Goal: Task Accomplishment & Management: Use online tool/utility

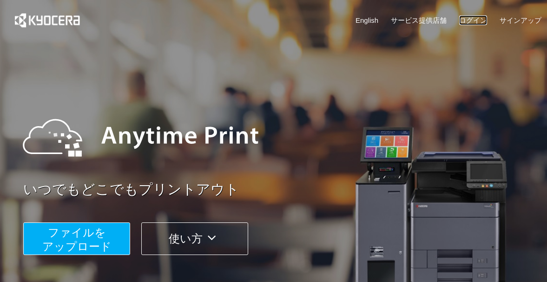
click at [470, 17] on link "ログイン" at bounding box center [474, 20] width 28 height 10
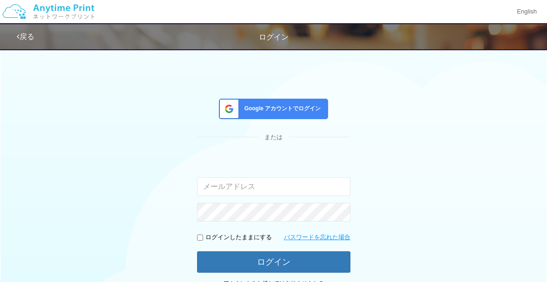
click at [271, 107] on span "Google アカウントでログイン" at bounding box center [281, 109] width 80 height 8
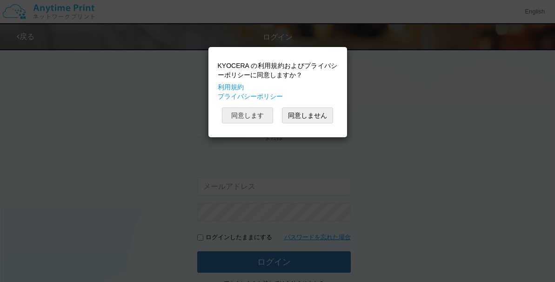
click at [239, 111] on button "同意します" at bounding box center [247, 115] width 51 height 16
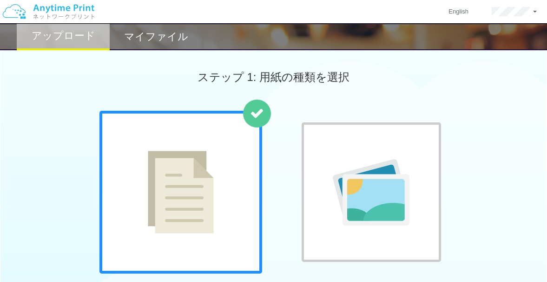
click at [282, 157] on div "普通紙 写真用紙" at bounding box center [274, 205] width 358 height 189
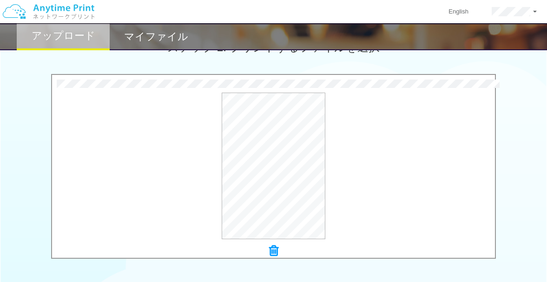
scroll to position [419, 0]
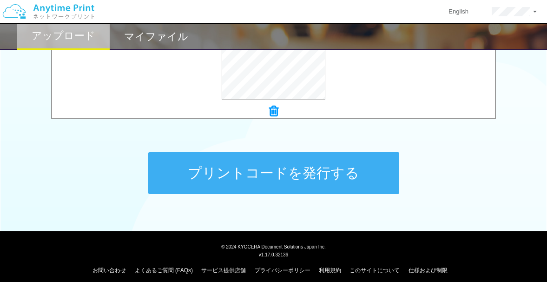
click at [291, 180] on button "プリントコードを発行する" at bounding box center [273, 173] width 251 height 42
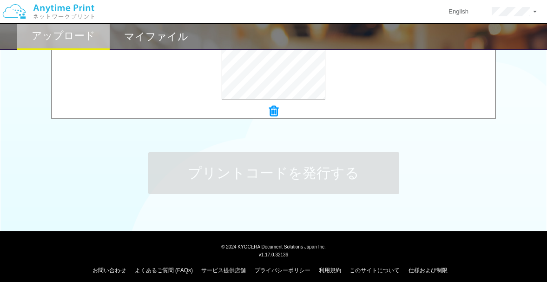
scroll to position [0, 0]
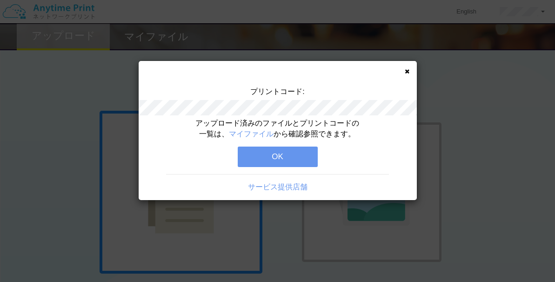
click at [283, 152] on button "OK" at bounding box center [278, 157] width 80 height 20
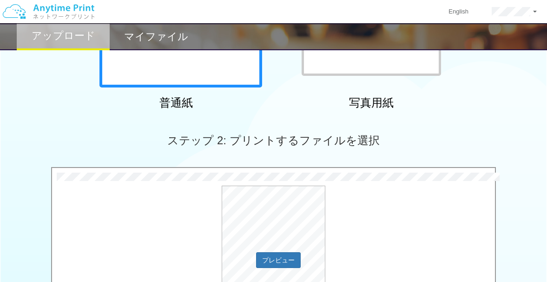
scroll to position [326, 0]
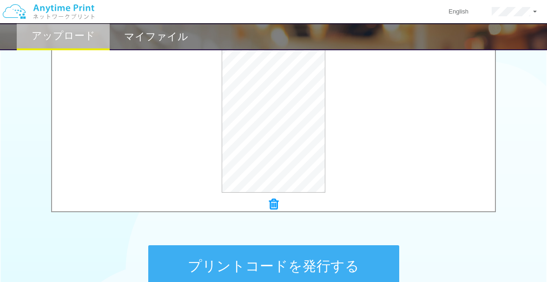
click at [311, 266] on button "プリントコードを発行する" at bounding box center [273, 266] width 251 height 42
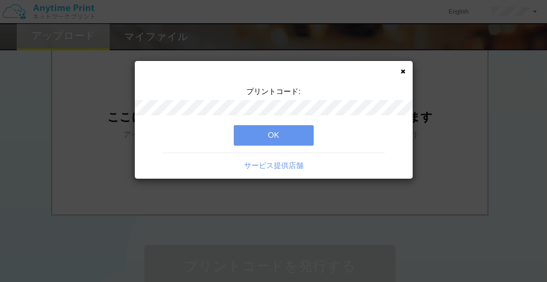
scroll to position [0, 0]
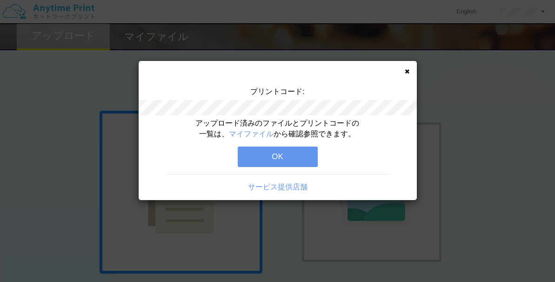
click at [277, 147] on button "OK" at bounding box center [278, 157] width 80 height 20
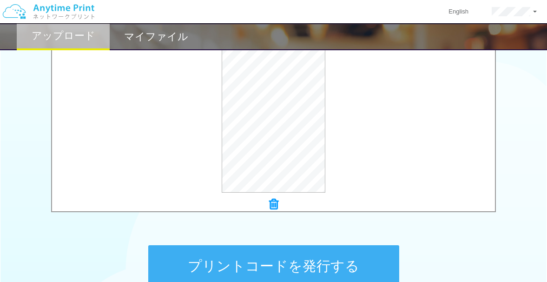
scroll to position [372, 0]
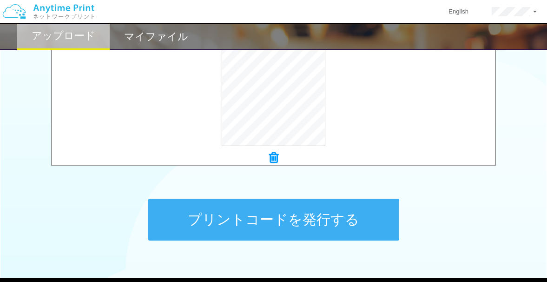
click at [282, 229] on button "プリントコードを発行する" at bounding box center [273, 220] width 251 height 42
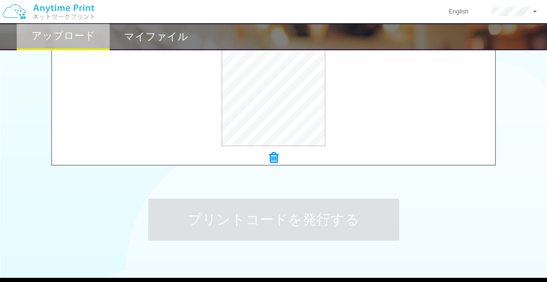
scroll to position [0, 0]
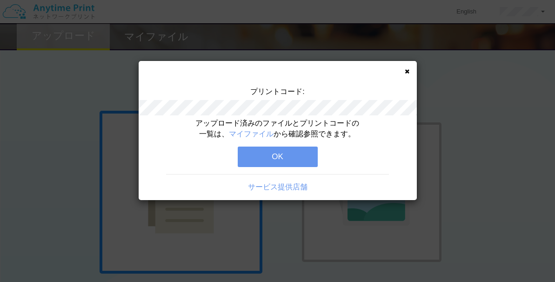
click at [302, 155] on button "OK" at bounding box center [278, 157] width 80 height 20
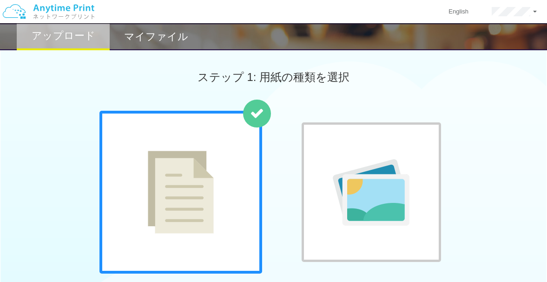
click at [273, 262] on div "普通紙 写真用紙" at bounding box center [274, 205] width 358 height 189
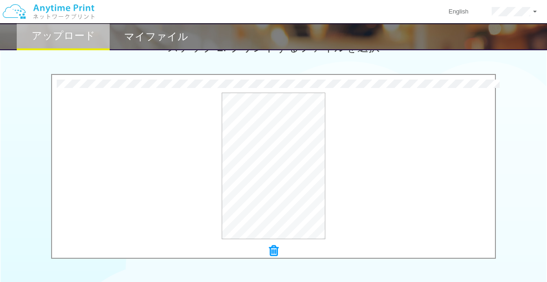
scroll to position [326, 0]
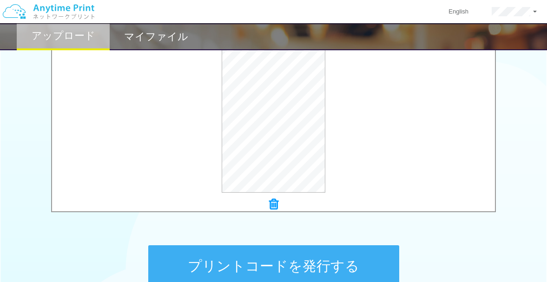
click at [263, 253] on button "プリントコードを発行する" at bounding box center [273, 266] width 251 height 42
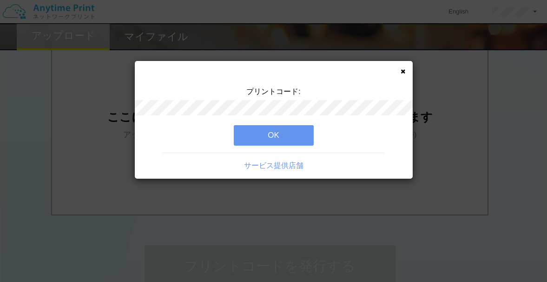
scroll to position [0, 0]
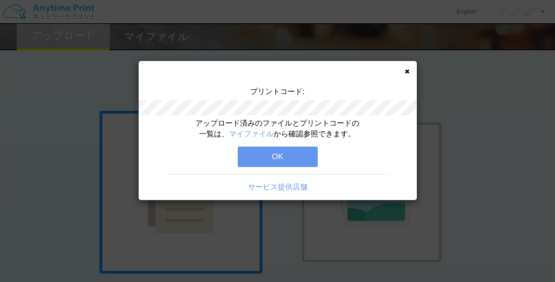
click at [267, 149] on button "OK" at bounding box center [278, 157] width 80 height 20
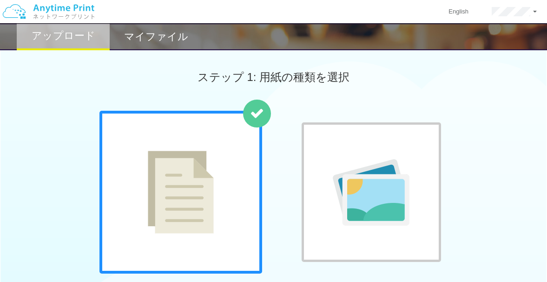
click at [165, 35] on h2 "マイファイル" at bounding box center [156, 36] width 64 height 11
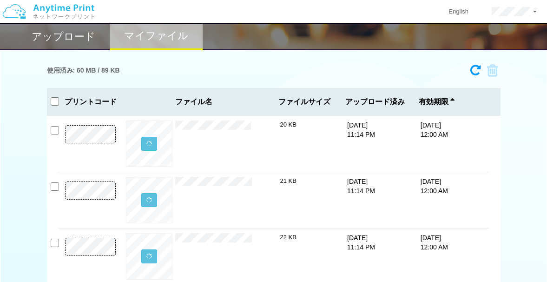
click at [476, 72] on icon at bounding box center [476, 70] width 10 height 12
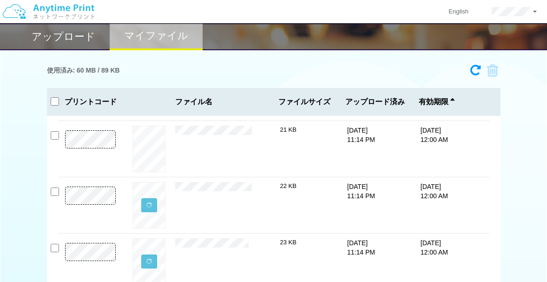
scroll to position [57, 0]
